Goal: Information Seeking & Learning: Find contact information

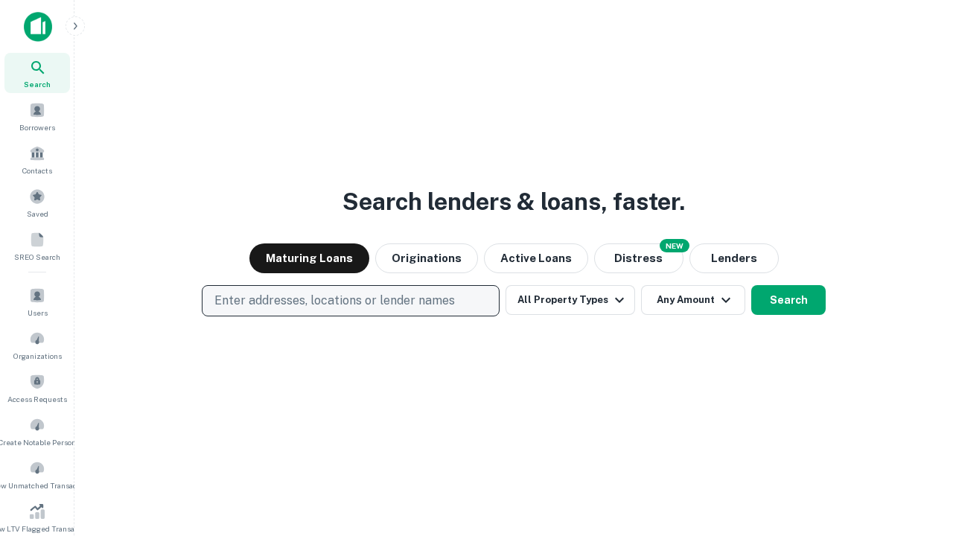
click at [350, 301] on p "Enter addresses, locations or lender names" at bounding box center [334, 301] width 240 height 18
type input "**********"
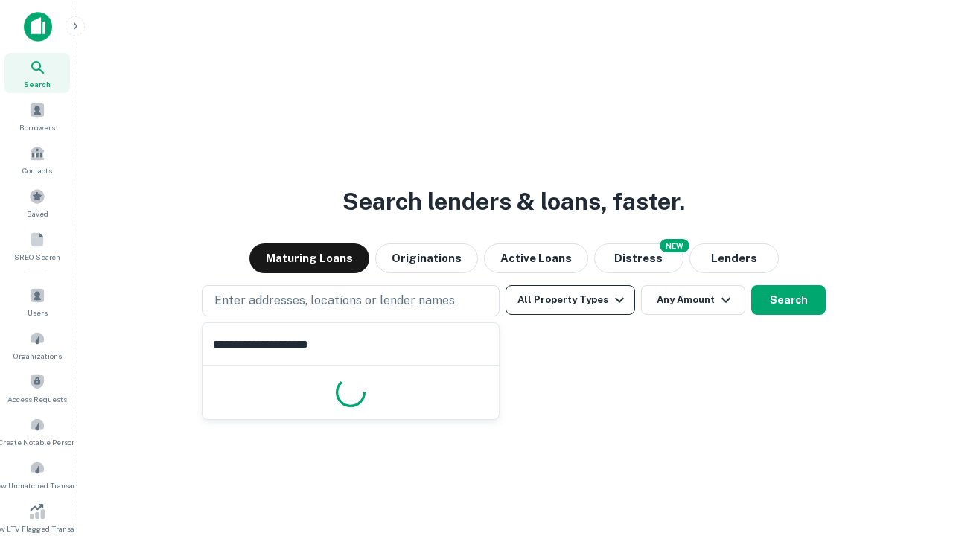
click at [570, 300] on button "All Property Types" at bounding box center [571, 300] width 130 height 30
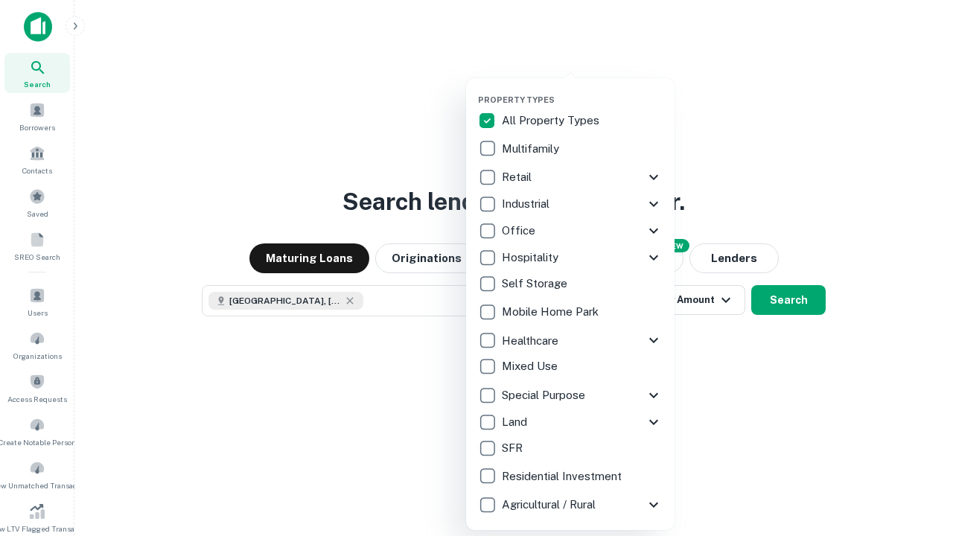
click at [582, 90] on button "button" at bounding box center [582, 90] width 208 height 1
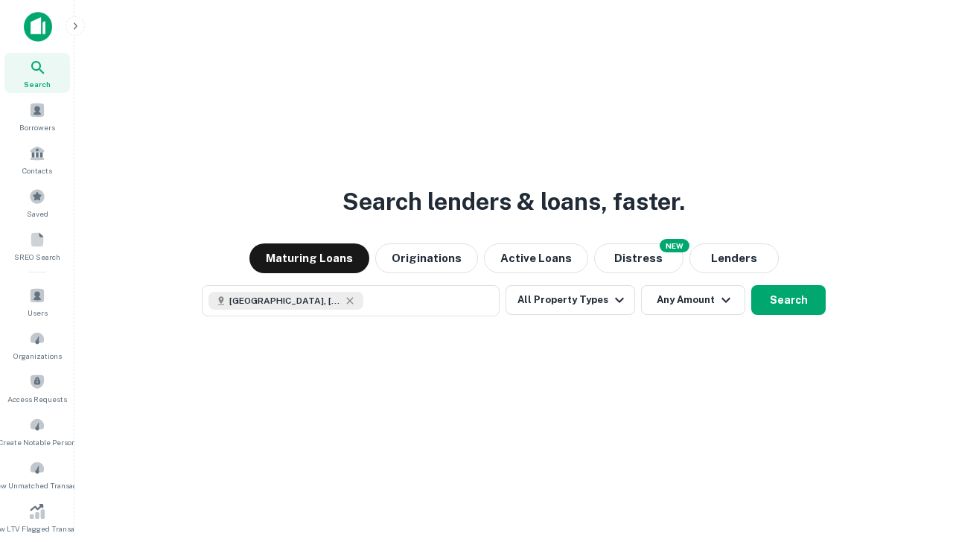
scroll to position [8, 179]
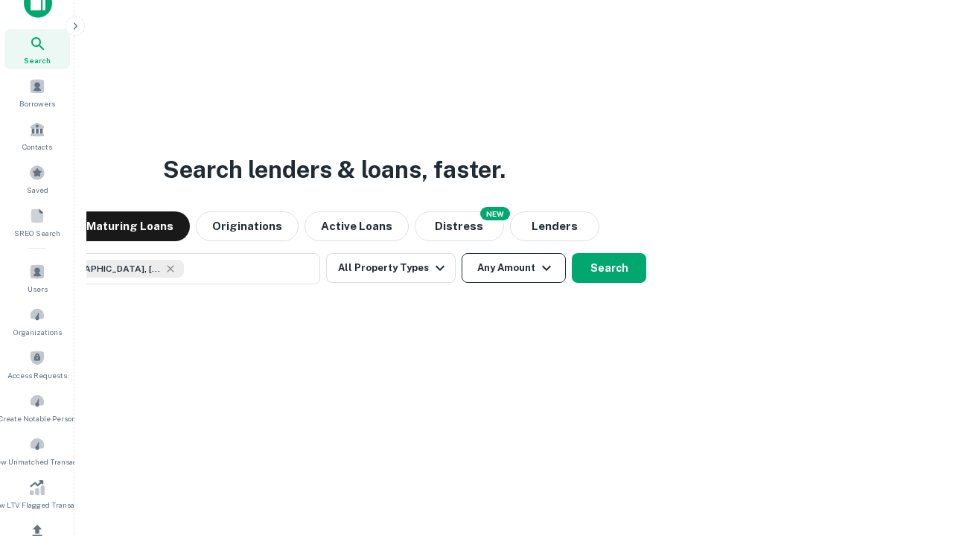
click at [462, 253] on button "Any Amount" at bounding box center [514, 268] width 104 height 30
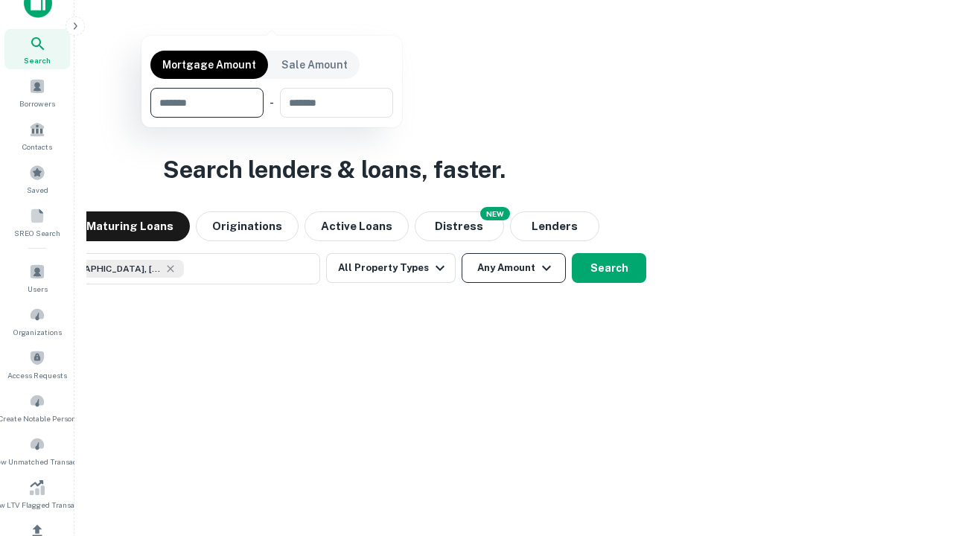
scroll to position [178, 0]
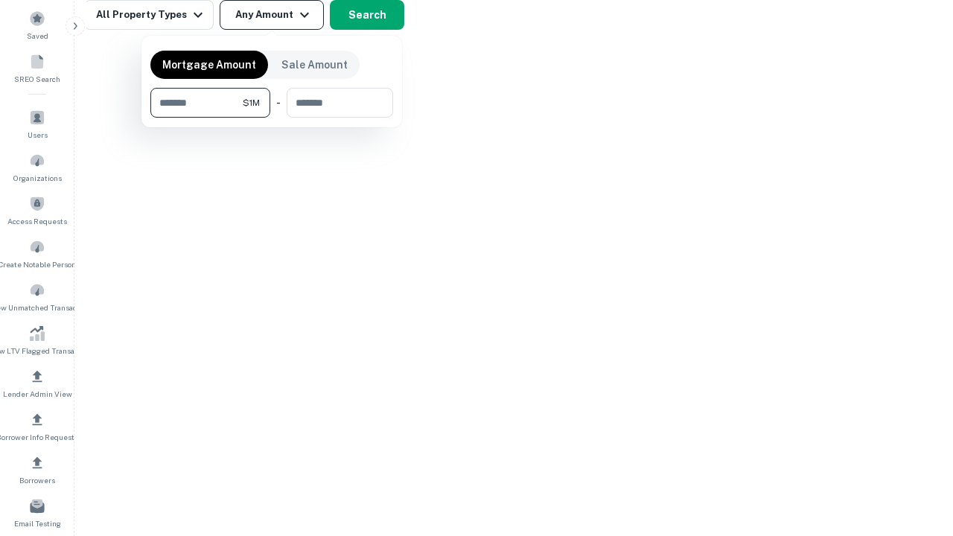
type input "*******"
click at [272, 118] on button "button" at bounding box center [271, 118] width 243 height 1
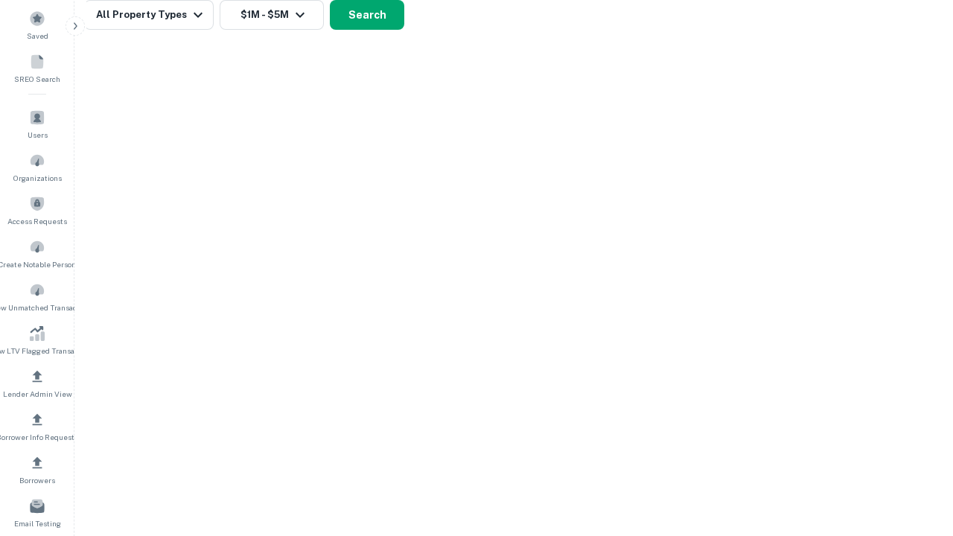
scroll to position [24, 0]
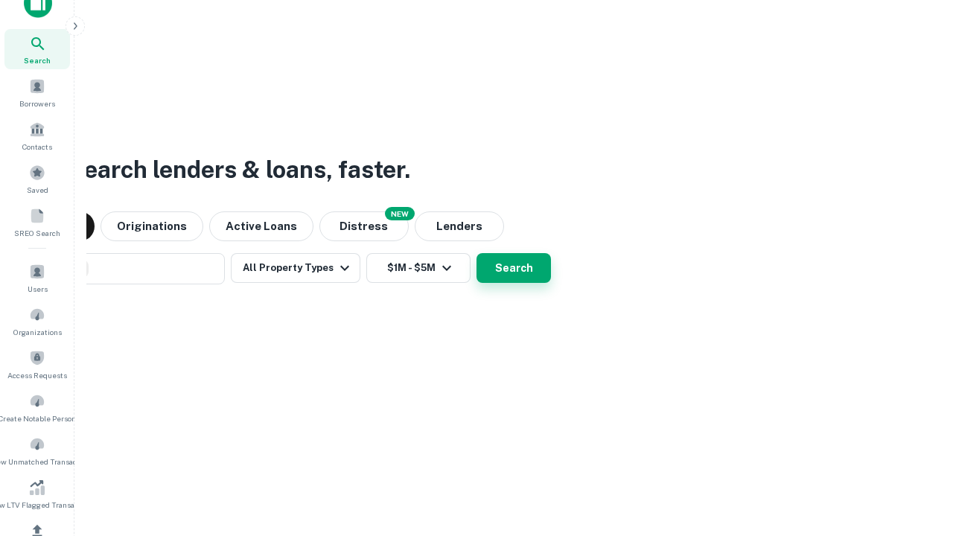
click at [476, 253] on button "Search" at bounding box center [513, 268] width 74 height 30
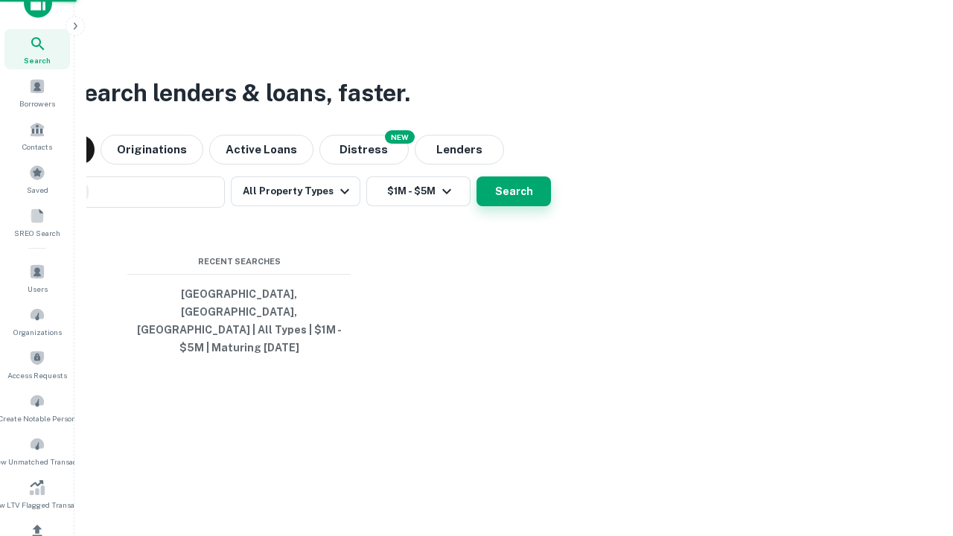
scroll to position [178, 0]
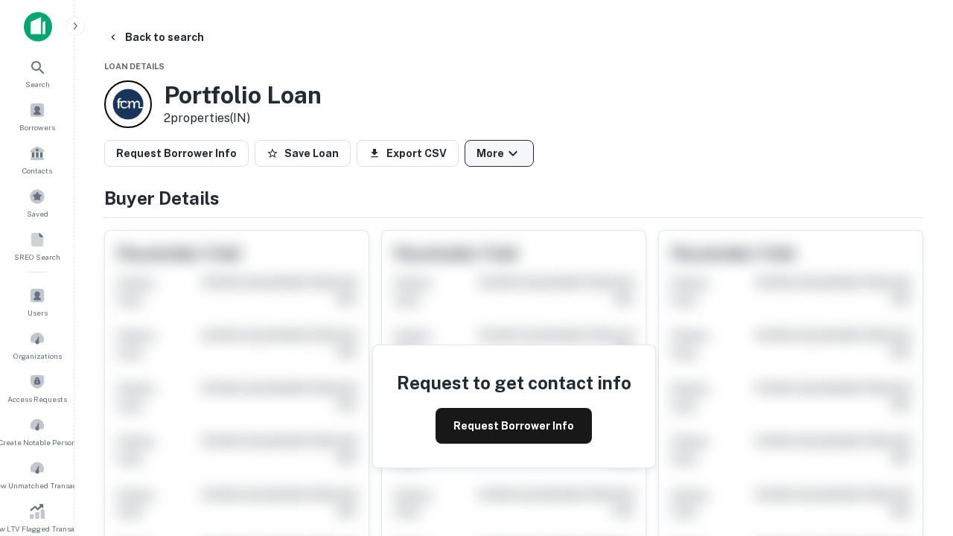
click at [499, 153] on button "More" at bounding box center [499, 153] width 69 height 27
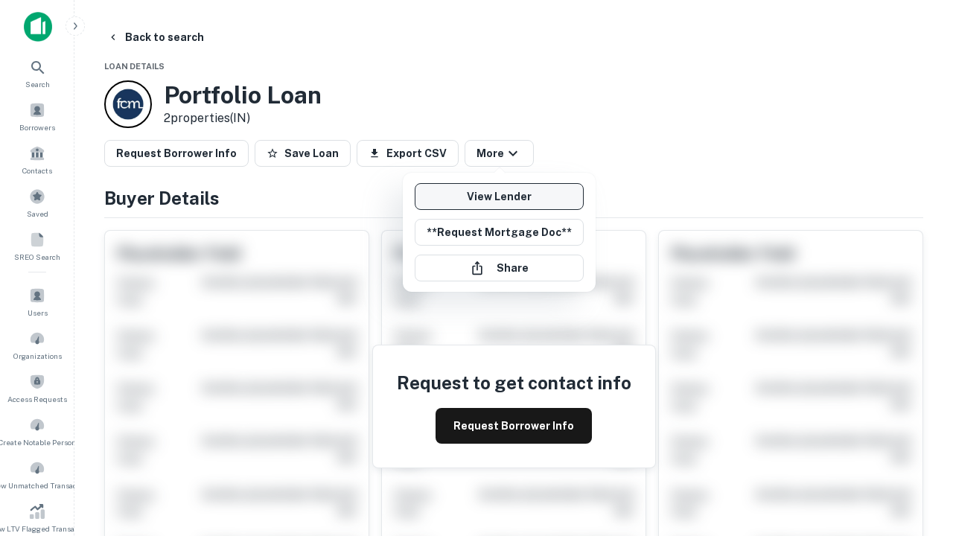
click at [499, 197] on link "View Lender" at bounding box center [499, 196] width 169 height 27
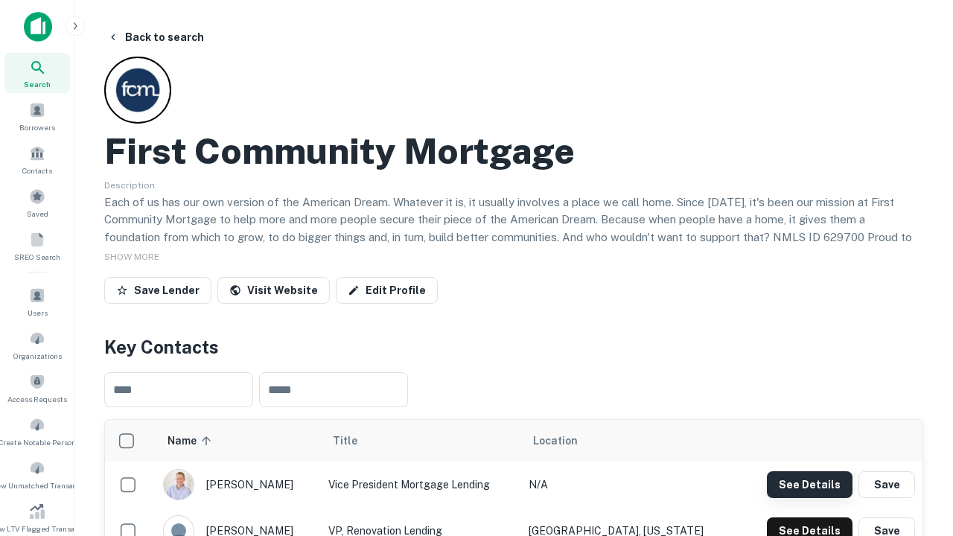
click at [809, 484] on button "See Details" at bounding box center [810, 484] width 86 height 27
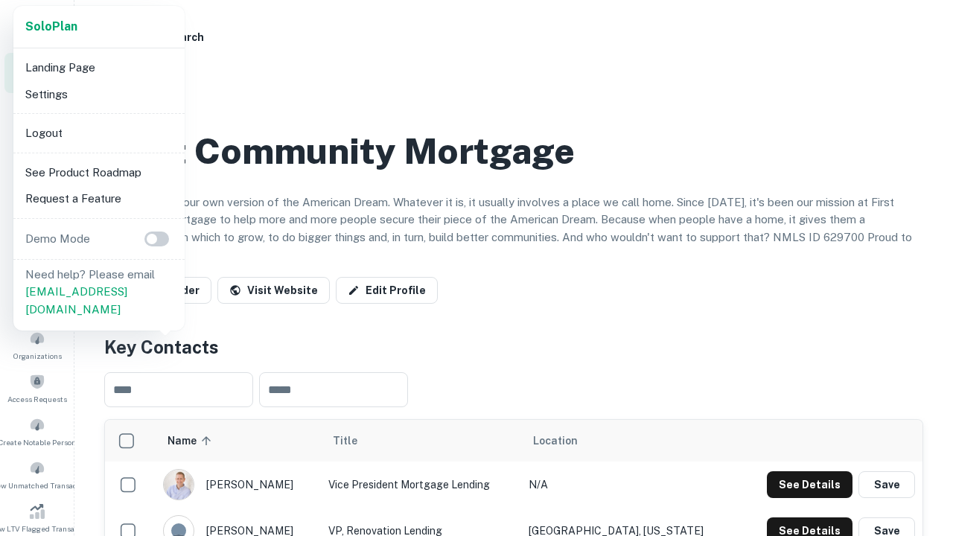
scroll to position [519, 0]
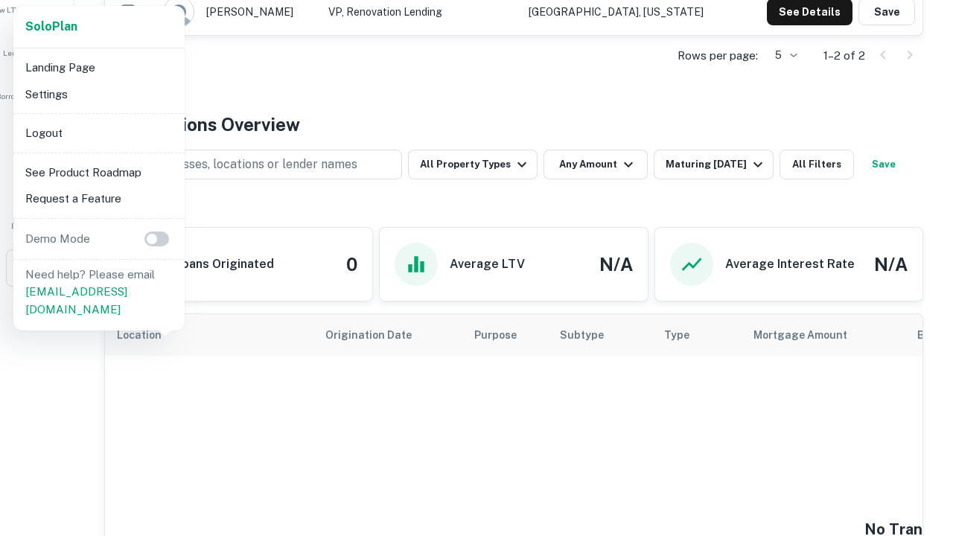
click at [98, 133] on li "Logout" at bounding box center [98, 133] width 159 height 27
